Goal: Check status

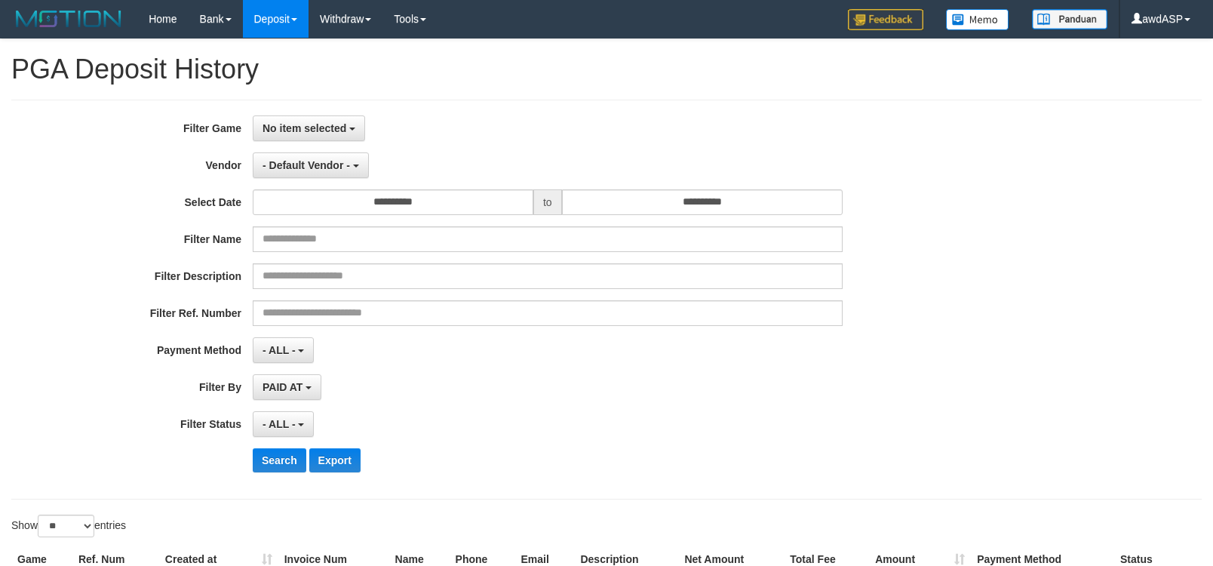
select select
select select "**"
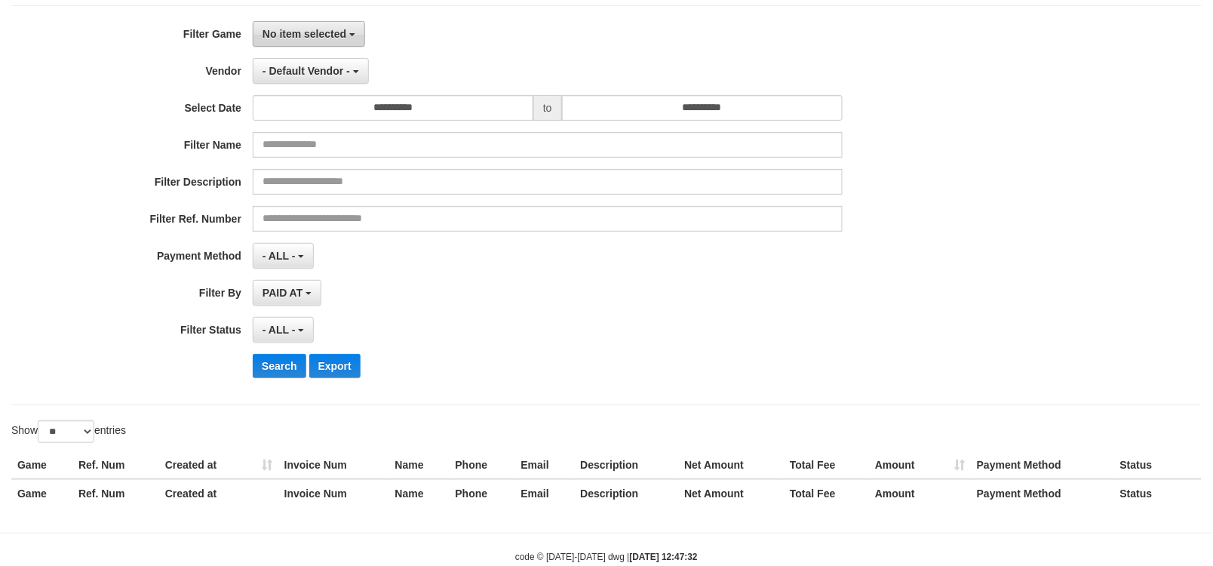
click at [324, 43] on button "No item selected" at bounding box center [309, 34] width 112 height 26
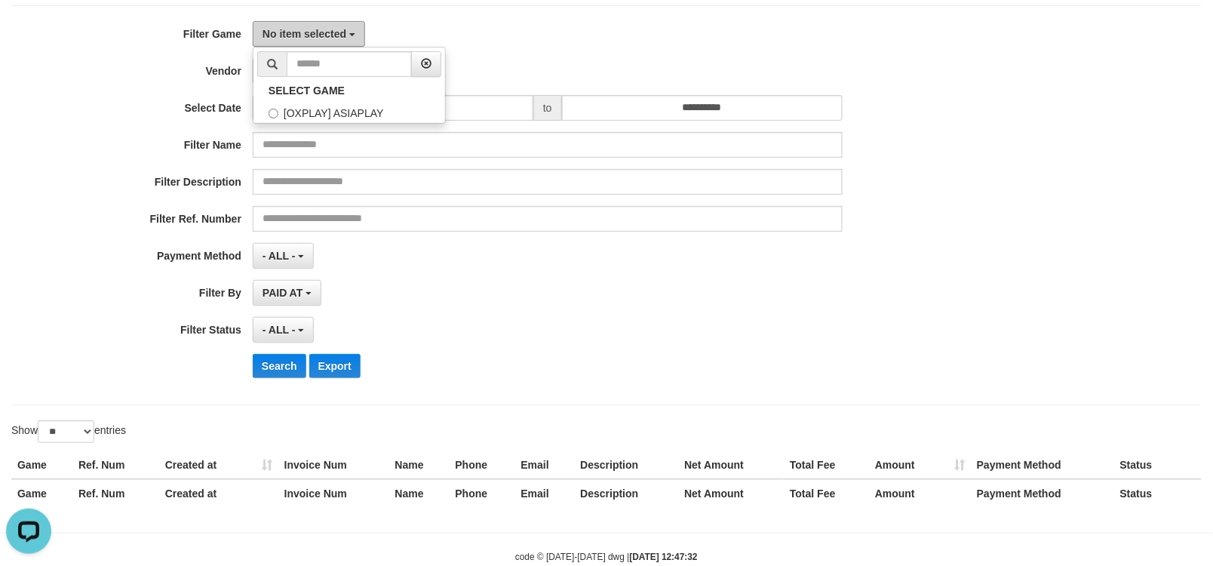
scroll to position [0, 0]
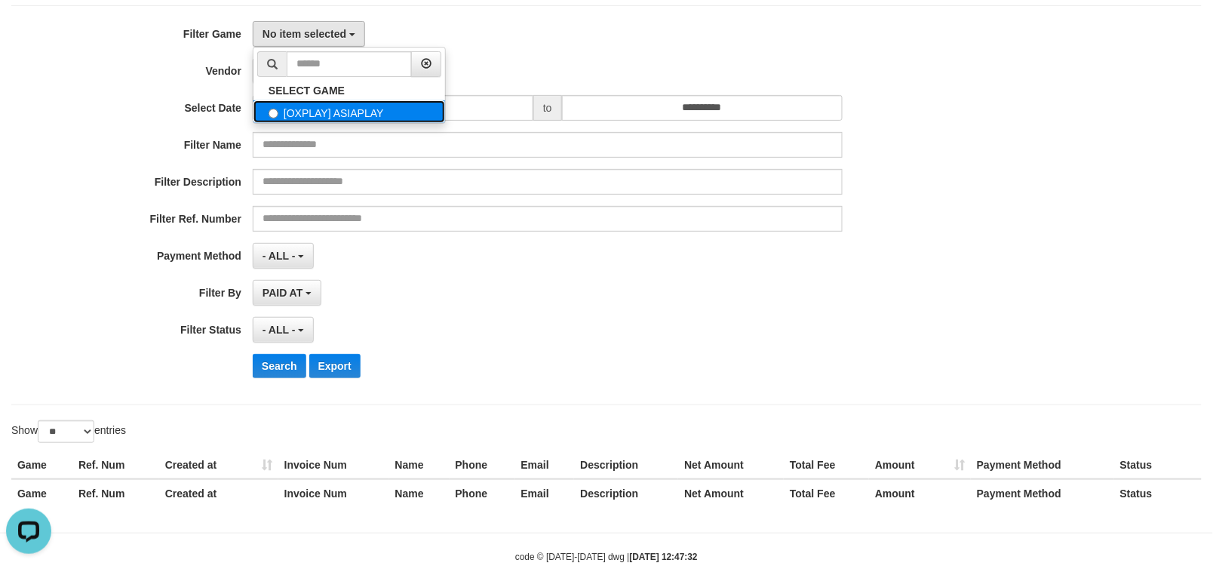
click at [346, 110] on label "[OXPLAY] ASIAPLAY" at bounding box center [350, 111] width 192 height 23
select select "***"
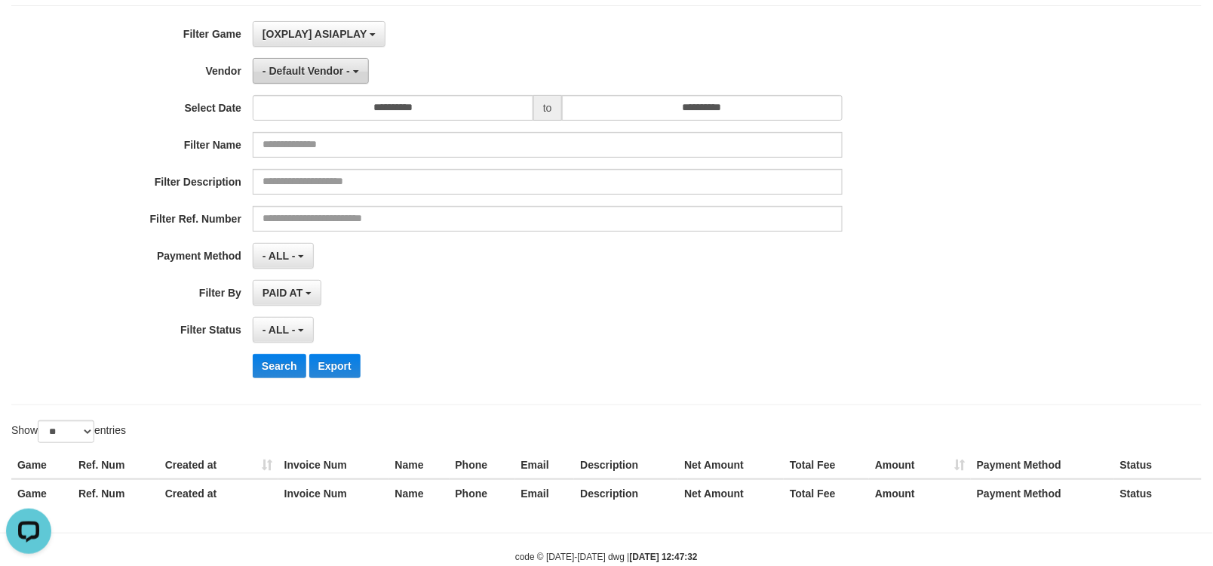
click at [345, 77] on span "- Default Vendor -" at bounding box center [307, 71] width 88 height 12
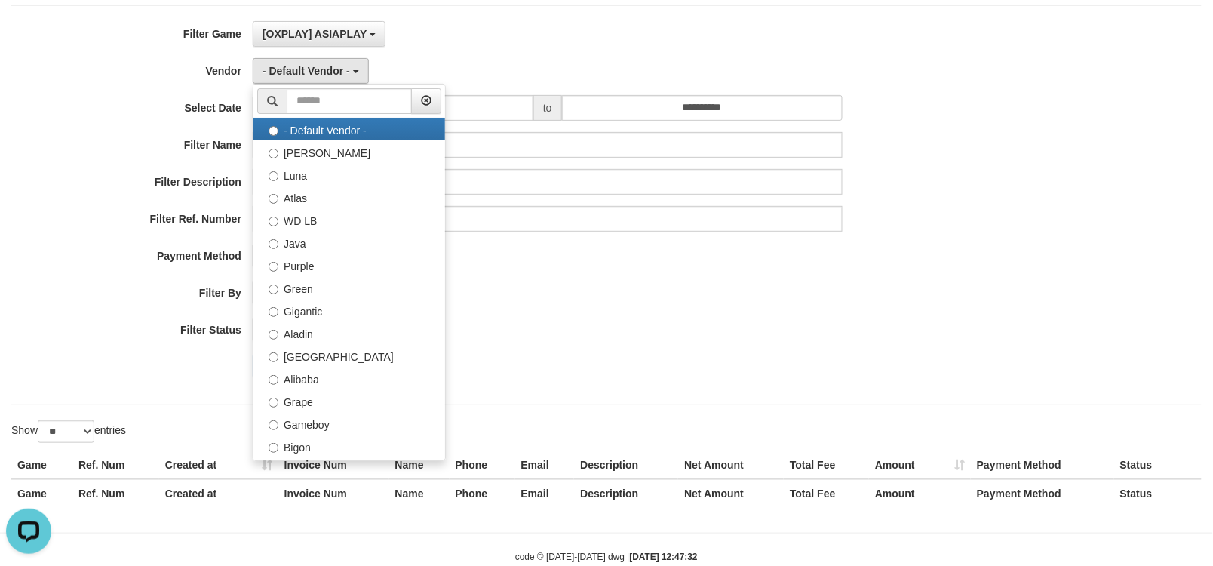
click at [733, 300] on div "PAID AT PAID AT CREATED AT" at bounding box center [548, 293] width 590 height 26
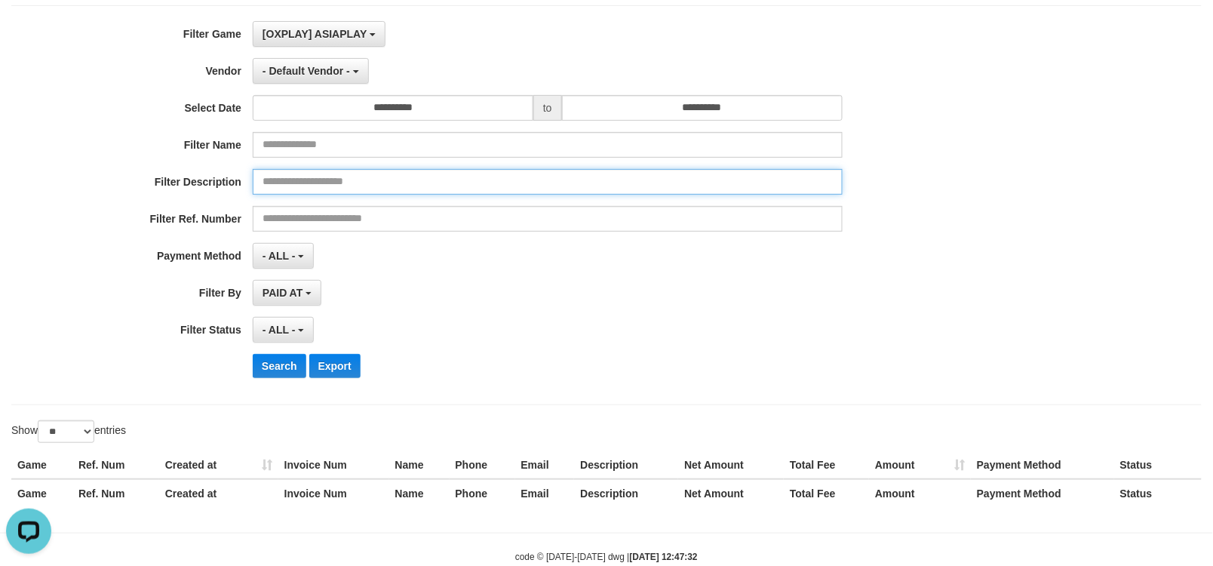
click at [364, 186] on input "text" at bounding box center [548, 182] width 590 height 26
paste input "********"
type input "********"
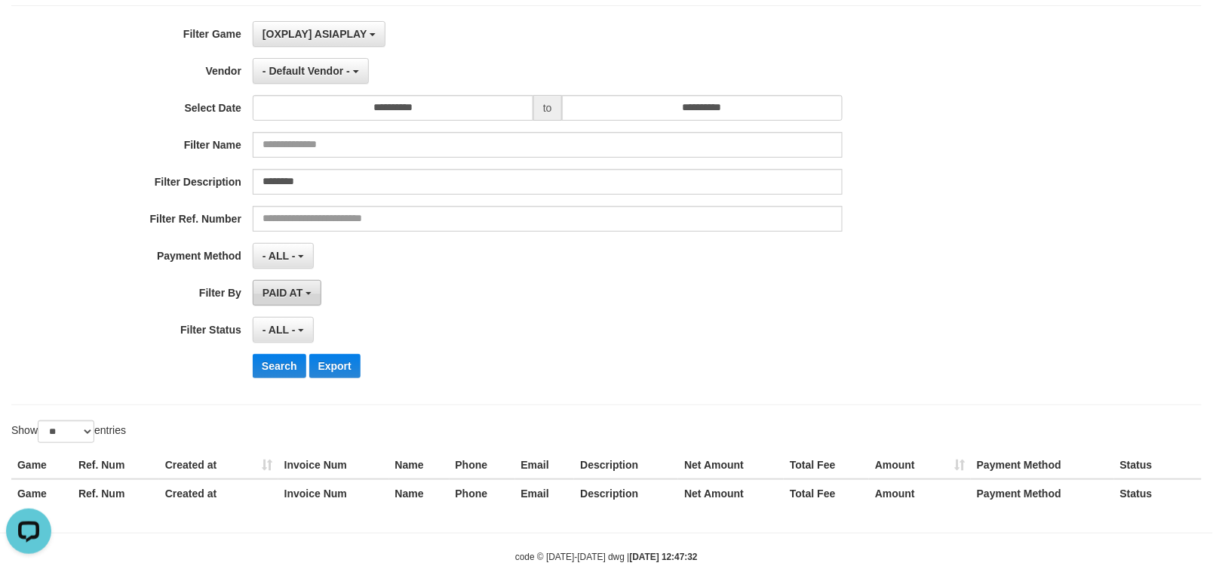
click at [304, 285] on button "PAID AT" at bounding box center [287, 293] width 69 height 26
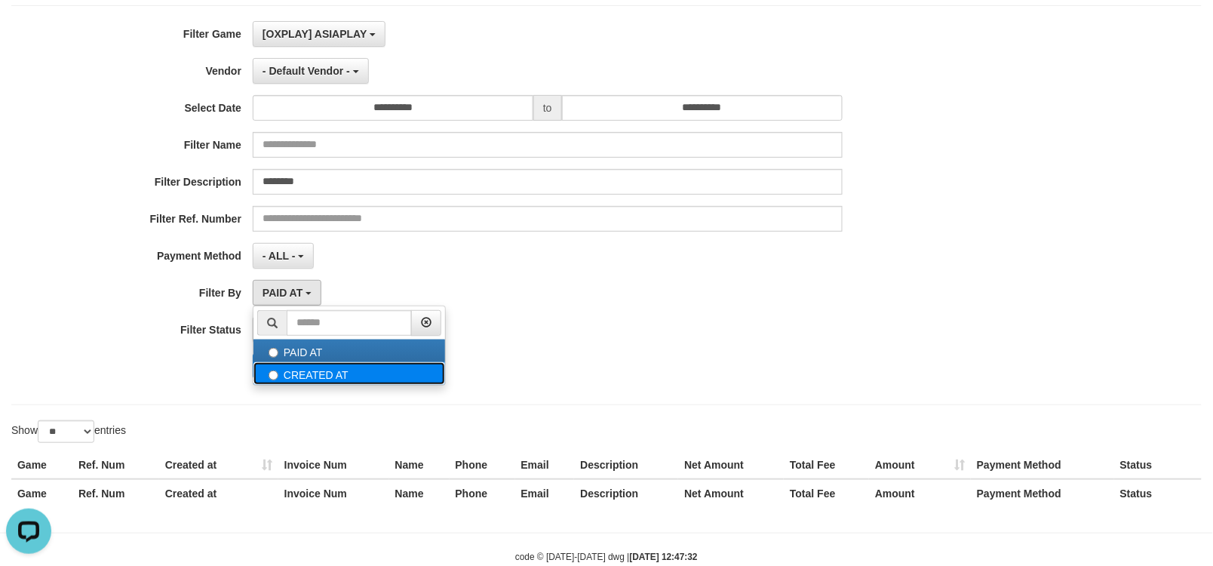
click at [315, 377] on label "CREATED AT" at bounding box center [350, 373] width 192 height 23
select select "*"
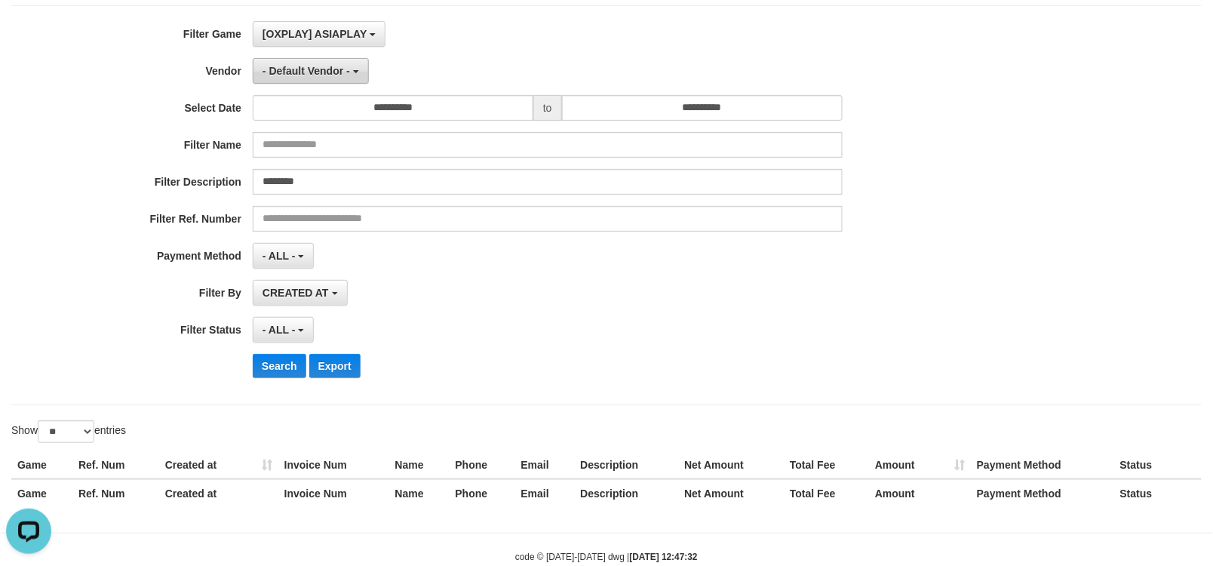
click at [300, 78] on button "- Default Vendor -" at bounding box center [311, 71] width 116 height 26
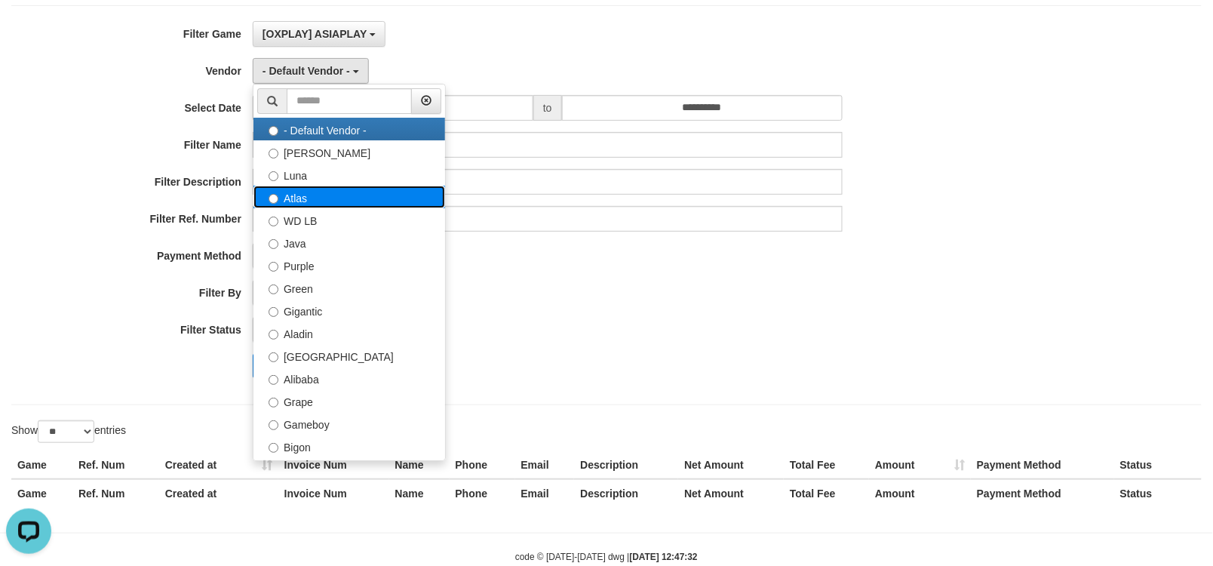
click at [326, 197] on label "Atlas" at bounding box center [350, 197] width 192 height 23
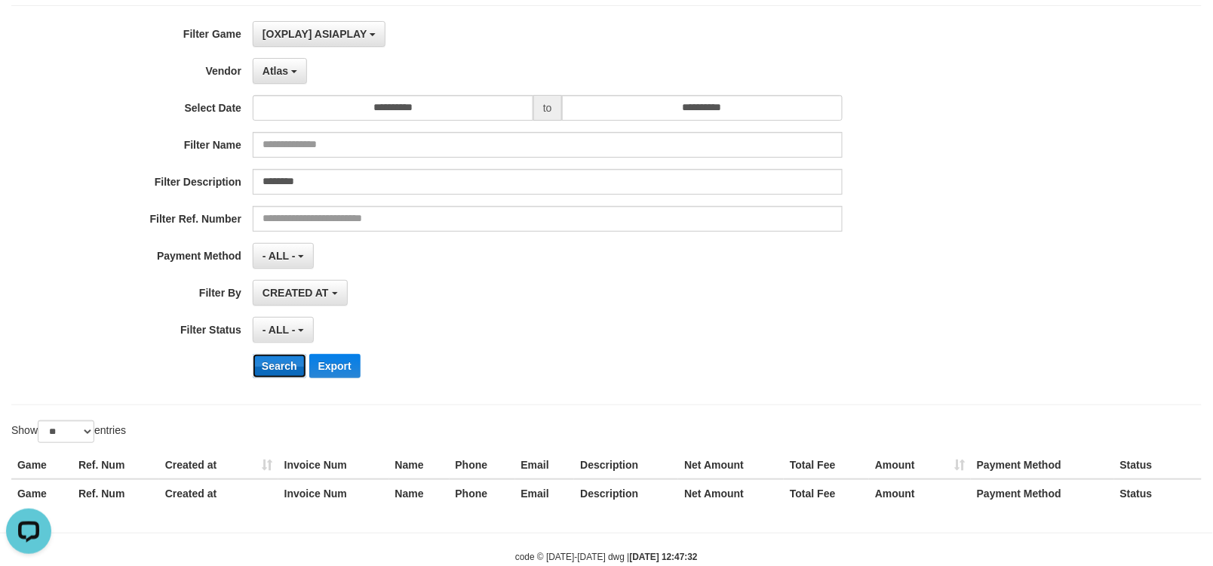
click at [266, 372] on button "Search" at bounding box center [280, 366] width 54 height 24
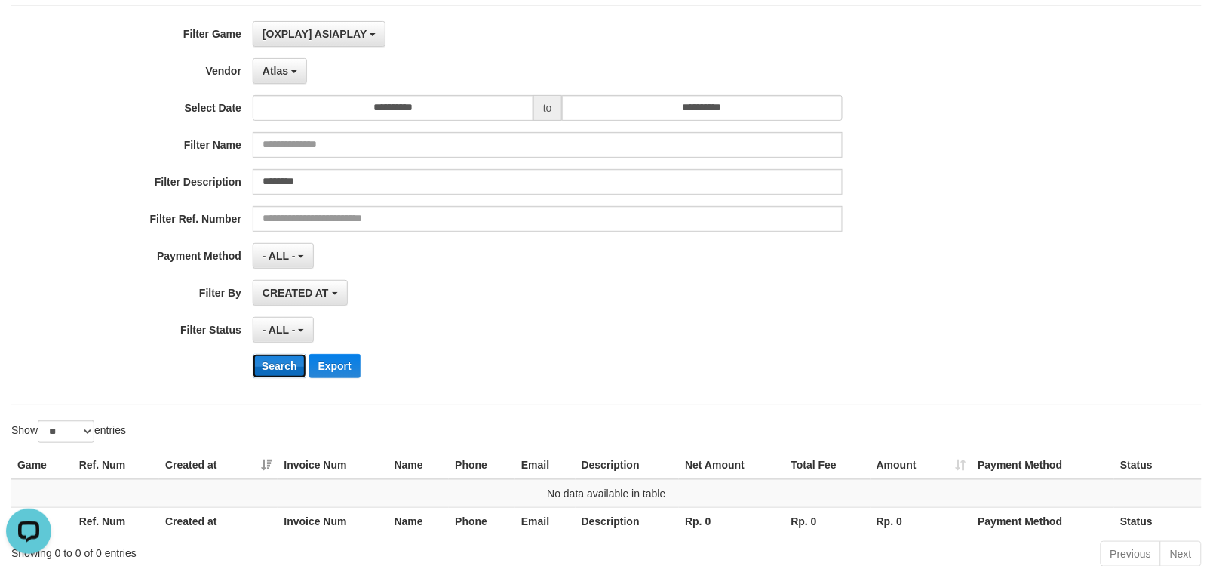
click at [285, 374] on button "Search" at bounding box center [280, 366] width 54 height 24
drag, startPoint x: 272, startPoint y: 72, endPoint x: 277, endPoint y: 96, distance: 24.6
click at [273, 78] on button "Atlas" at bounding box center [280, 71] width 54 height 26
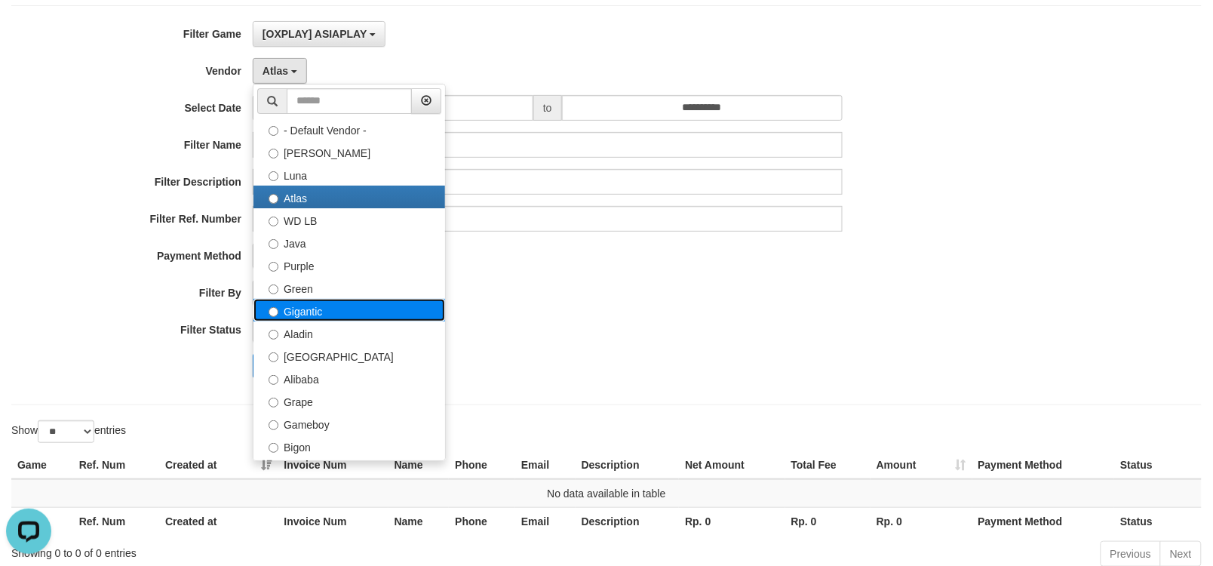
click at [331, 309] on label "Gigantic" at bounding box center [350, 310] width 192 height 23
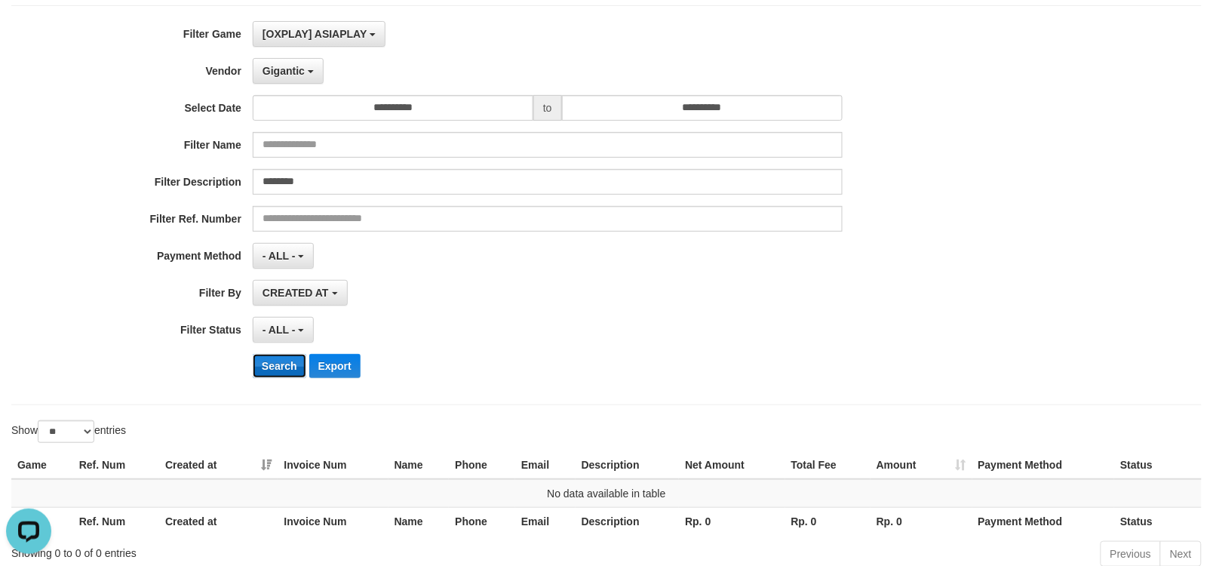
click at [269, 374] on button "Search" at bounding box center [280, 366] width 54 height 24
click at [294, 68] on span "Gigantic" at bounding box center [284, 71] width 42 height 12
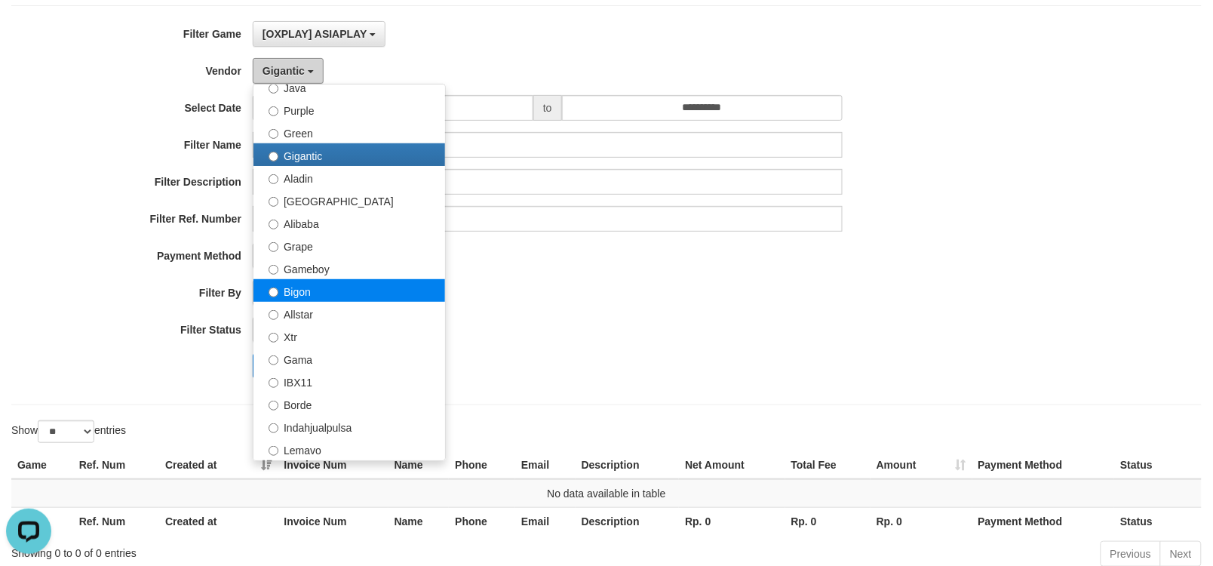
scroll to position [189, 0]
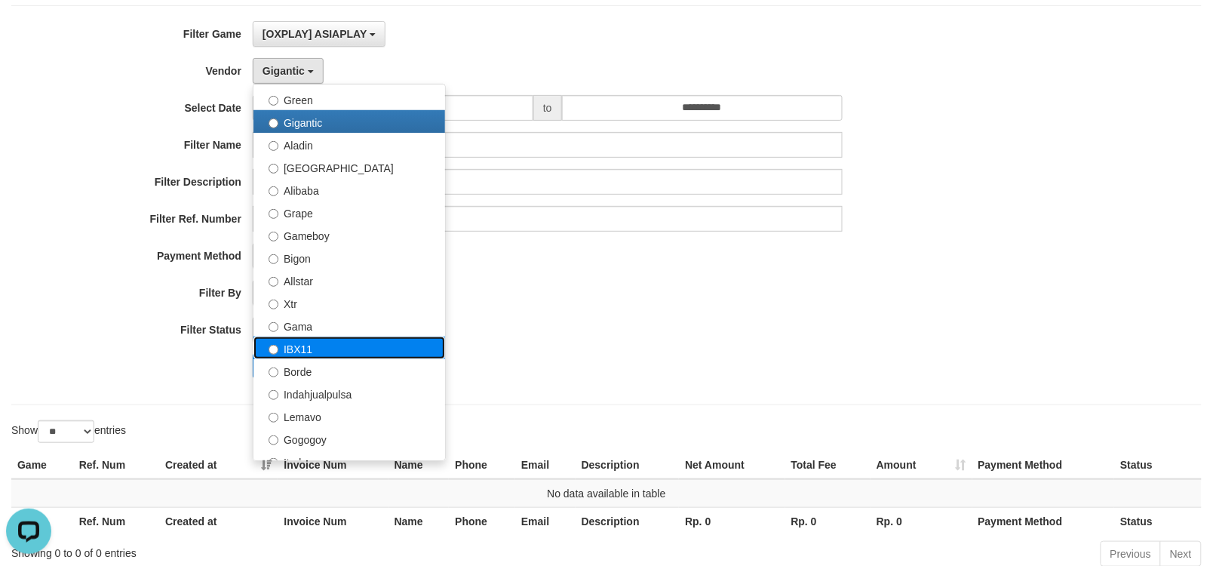
click at [325, 348] on label "IBX11" at bounding box center [350, 348] width 192 height 23
select select "**********"
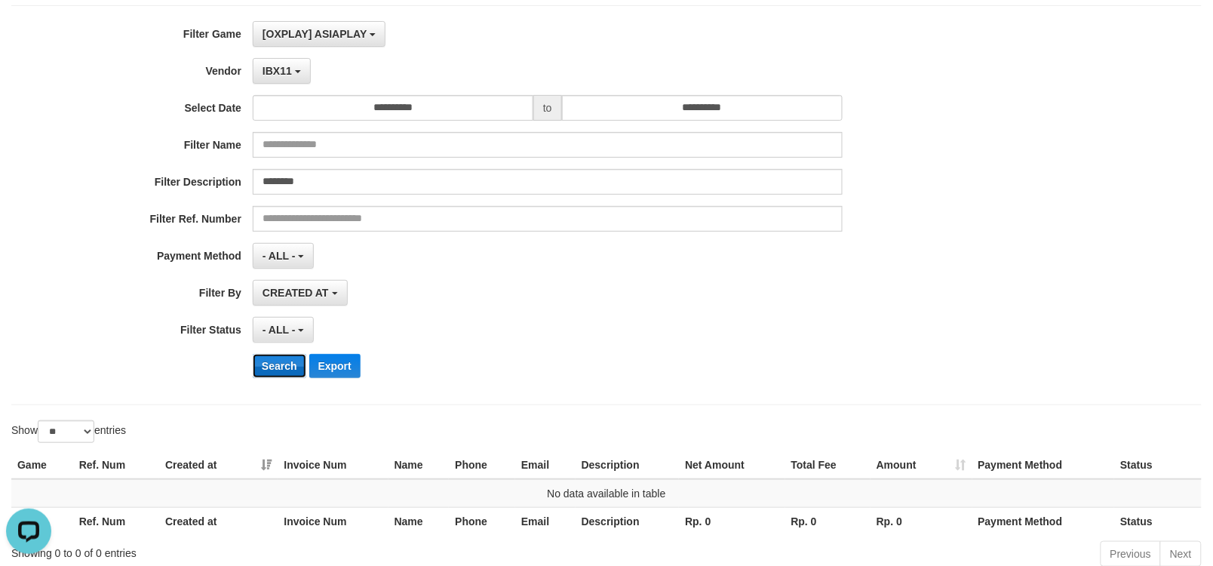
click at [275, 374] on button "Search" at bounding box center [280, 366] width 54 height 24
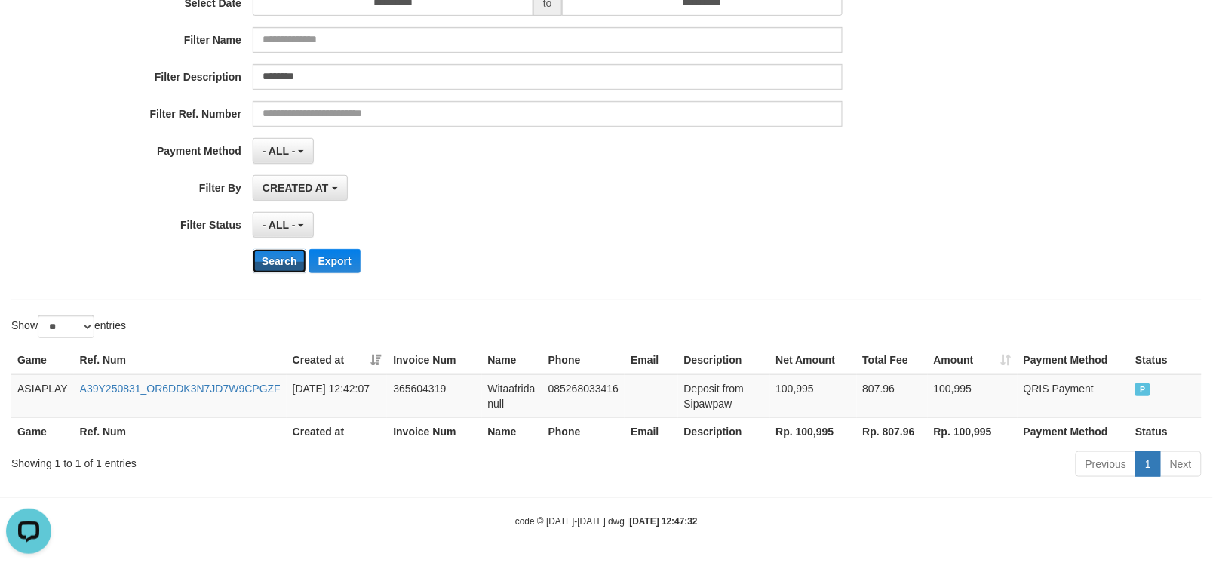
scroll to position [201, 0]
